Goal: Task Accomplishment & Management: Manage account settings

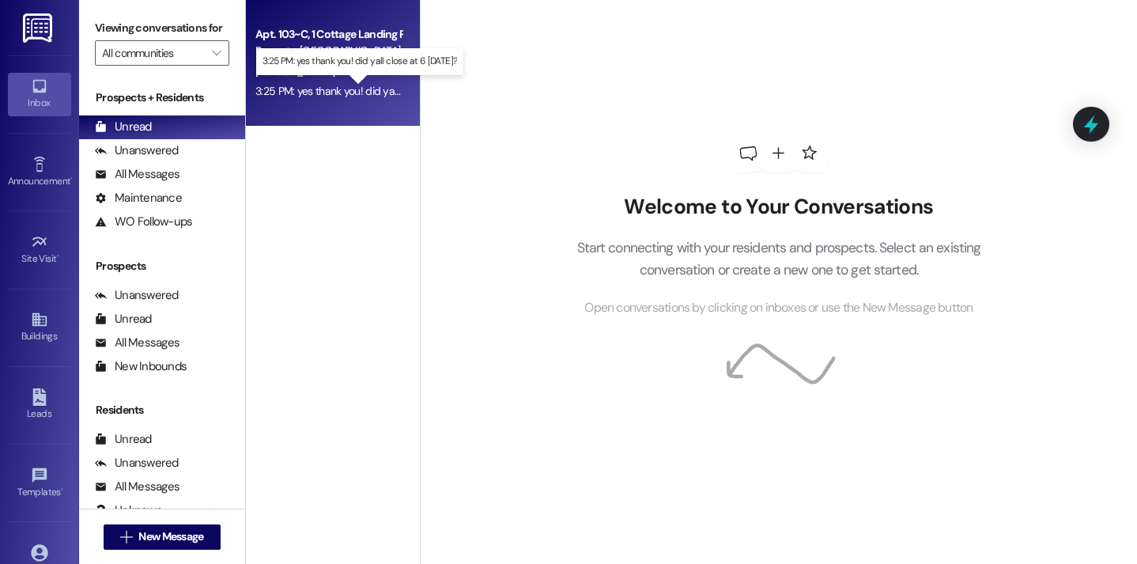
click at [339, 92] on div "3:25 PM: yes thank you! did yall close at 6 today? 3:25 PM: yes thank you! did …" at bounding box center [368, 91] width 227 height 14
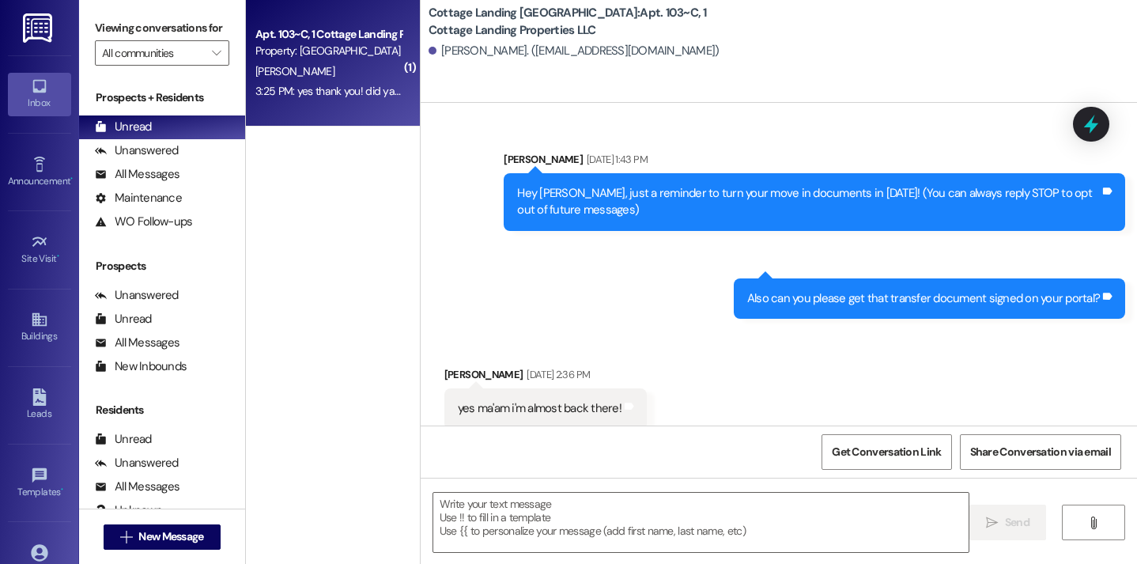
scroll to position [33153, 0]
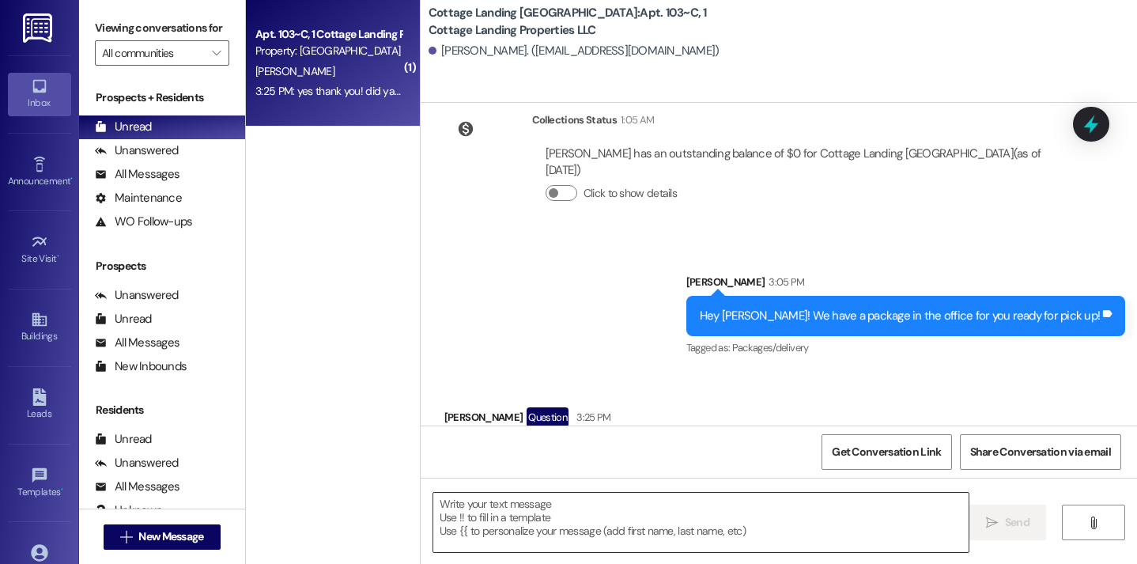
click at [487, 527] on textarea at bounding box center [701, 522] width 536 height 59
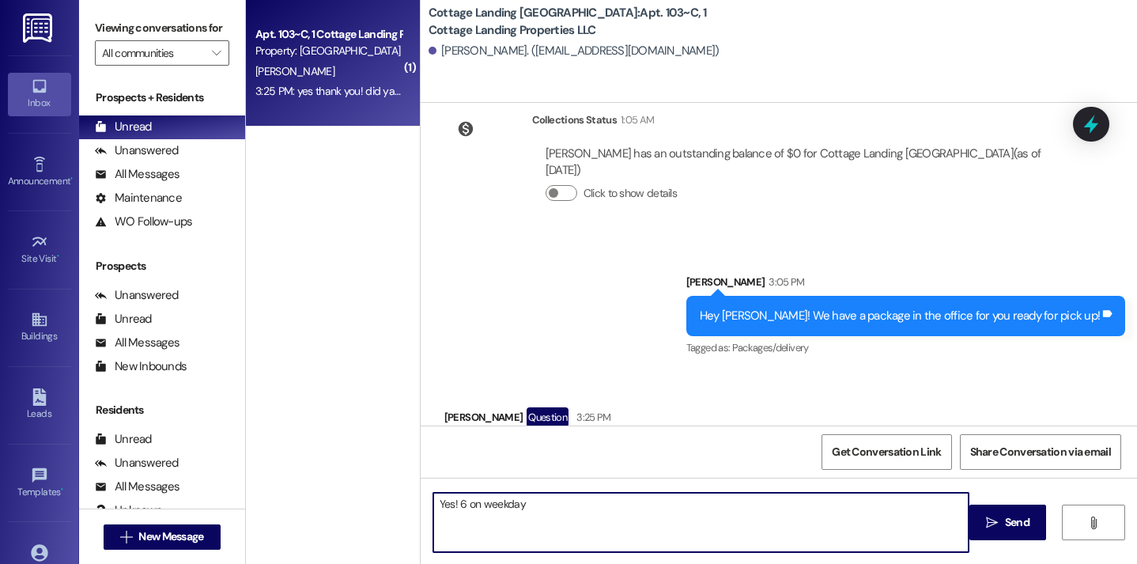
type textarea "Yes! 6 on weekdays"
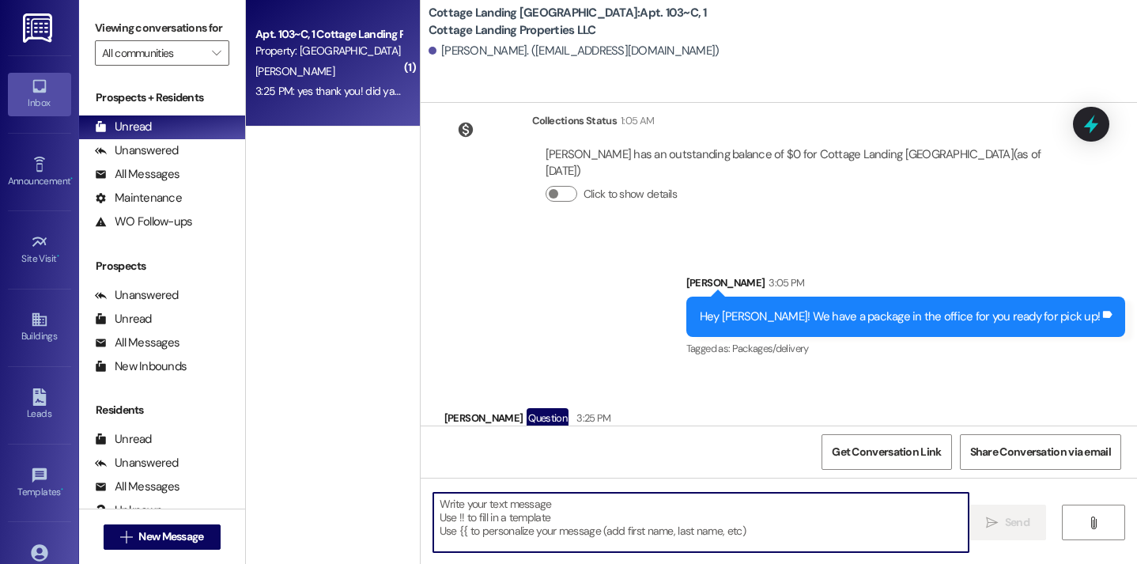
scroll to position [33264, 0]
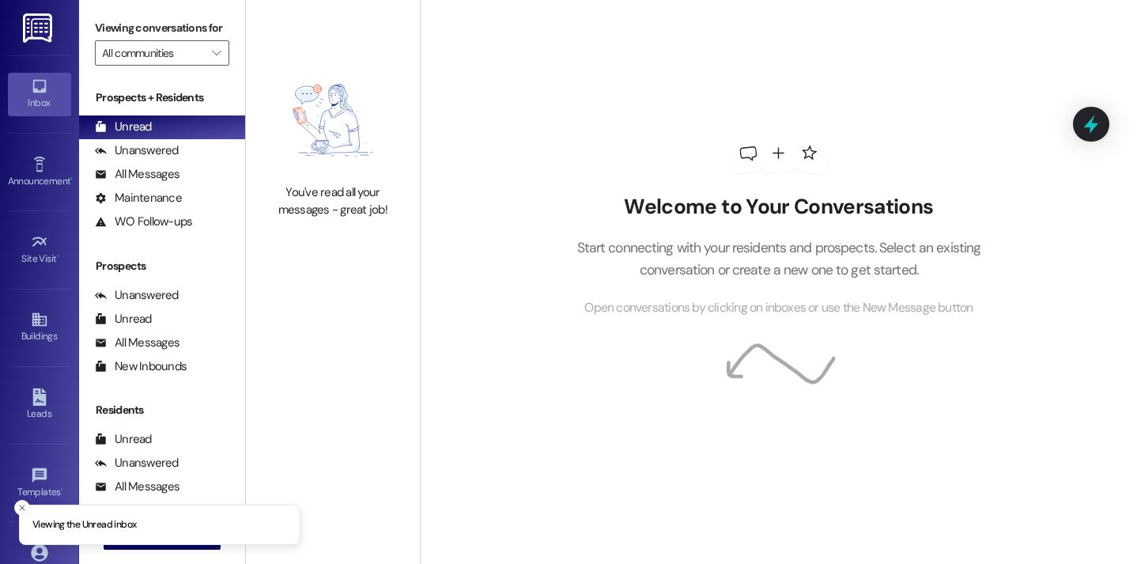
scroll to position [113, 0]
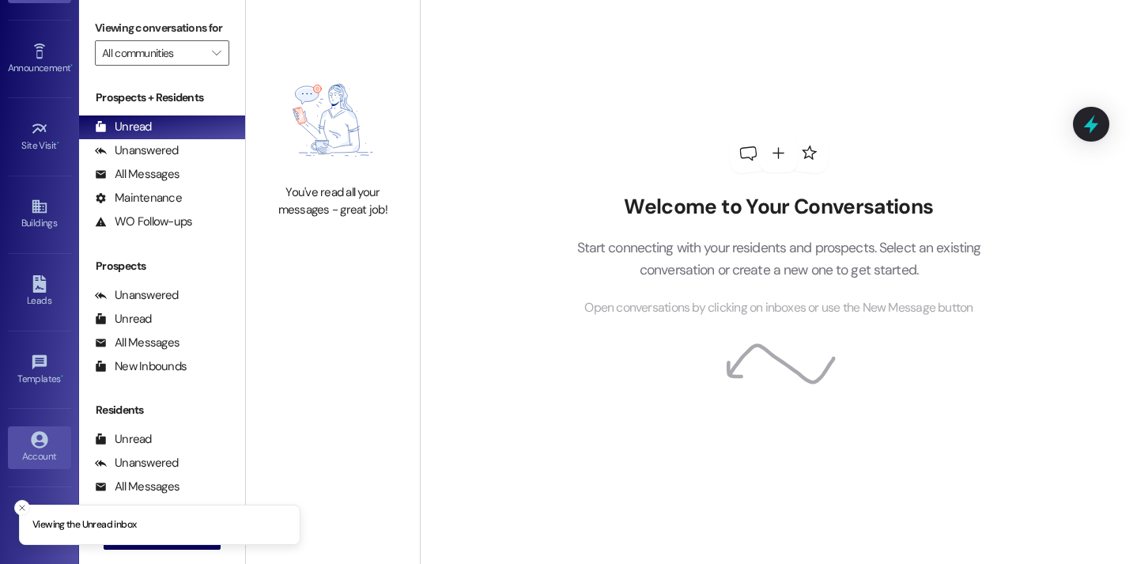
click at [41, 437] on icon at bounding box center [39, 439] width 17 height 17
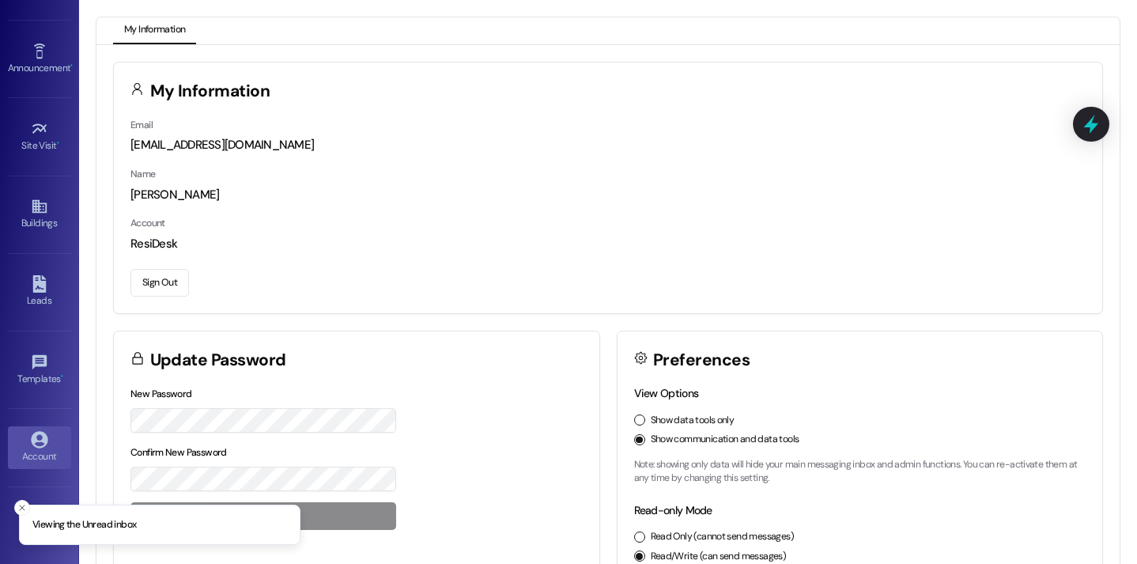
click at [165, 280] on button "Sign Out" at bounding box center [160, 283] width 59 height 28
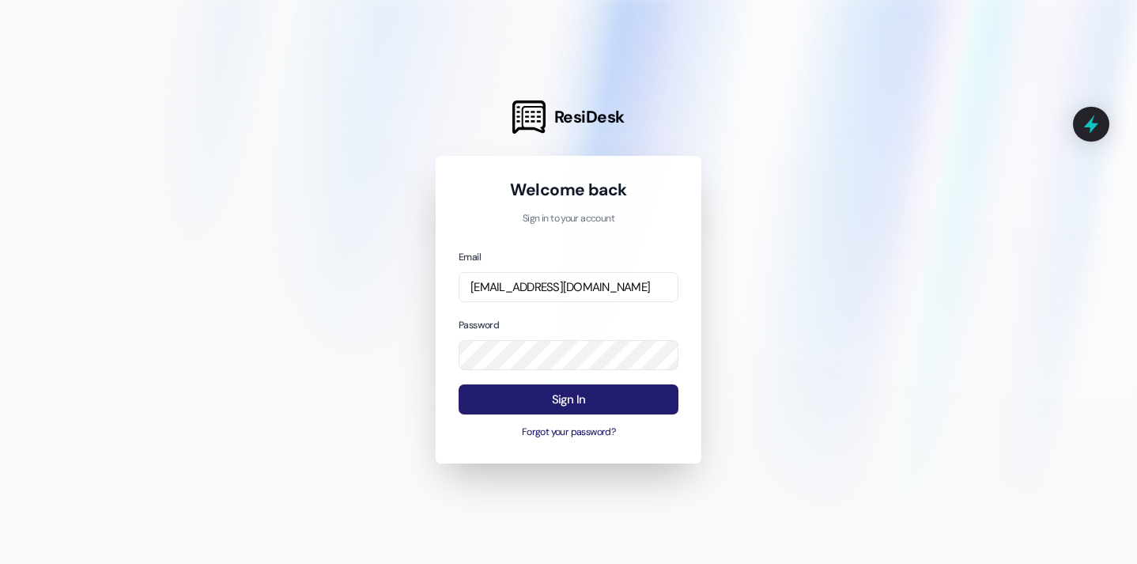
click at [530, 389] on button "Sign In" at bounding box center [569, 399] width 220 height 31
